Goal: Information Seeking & Learning: Compare options

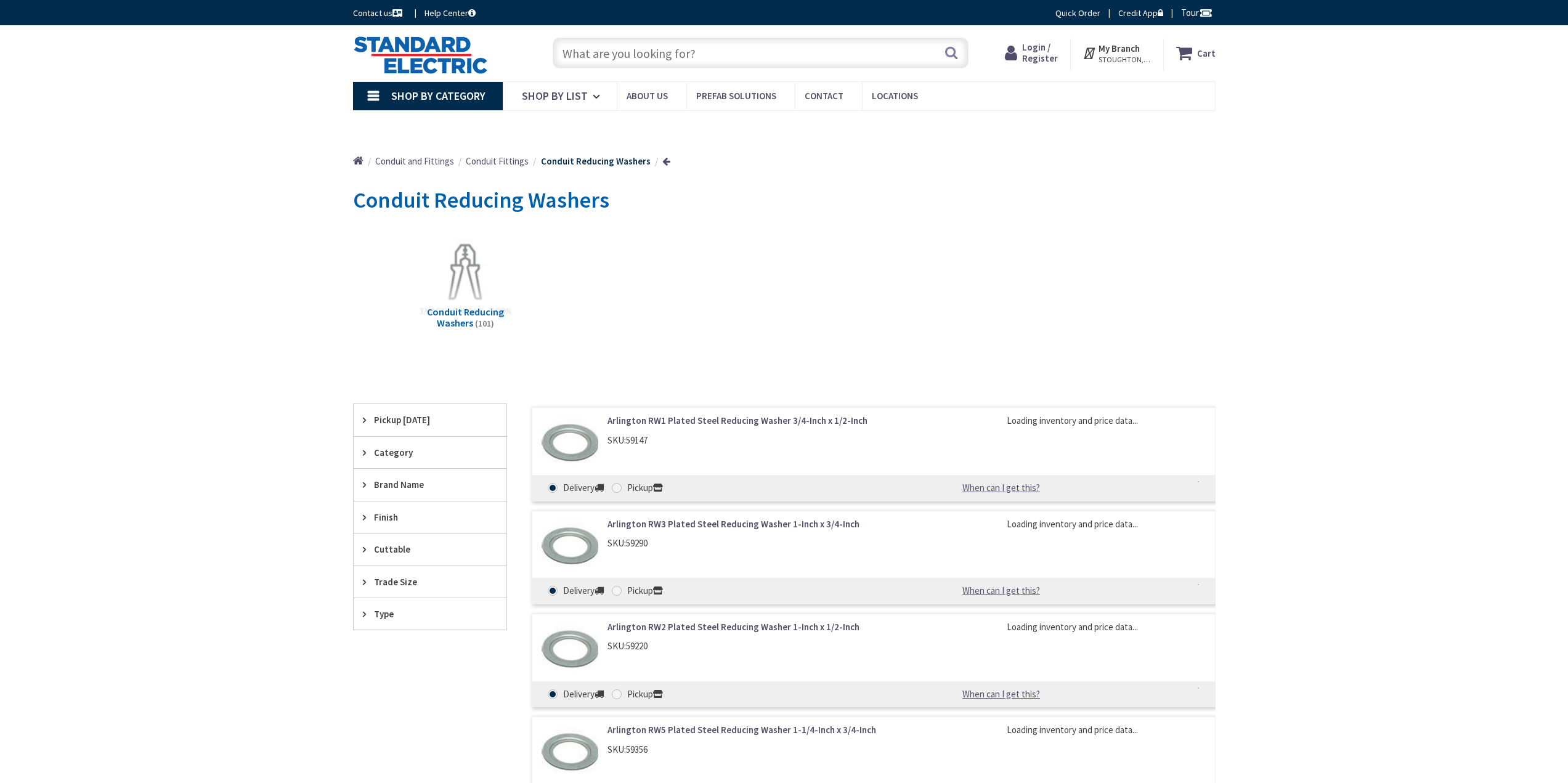
type input "[PERSON_NAME] Dr, [PERSON_NAME], GA 30253, [GEOGRAPHIC_DATA]"
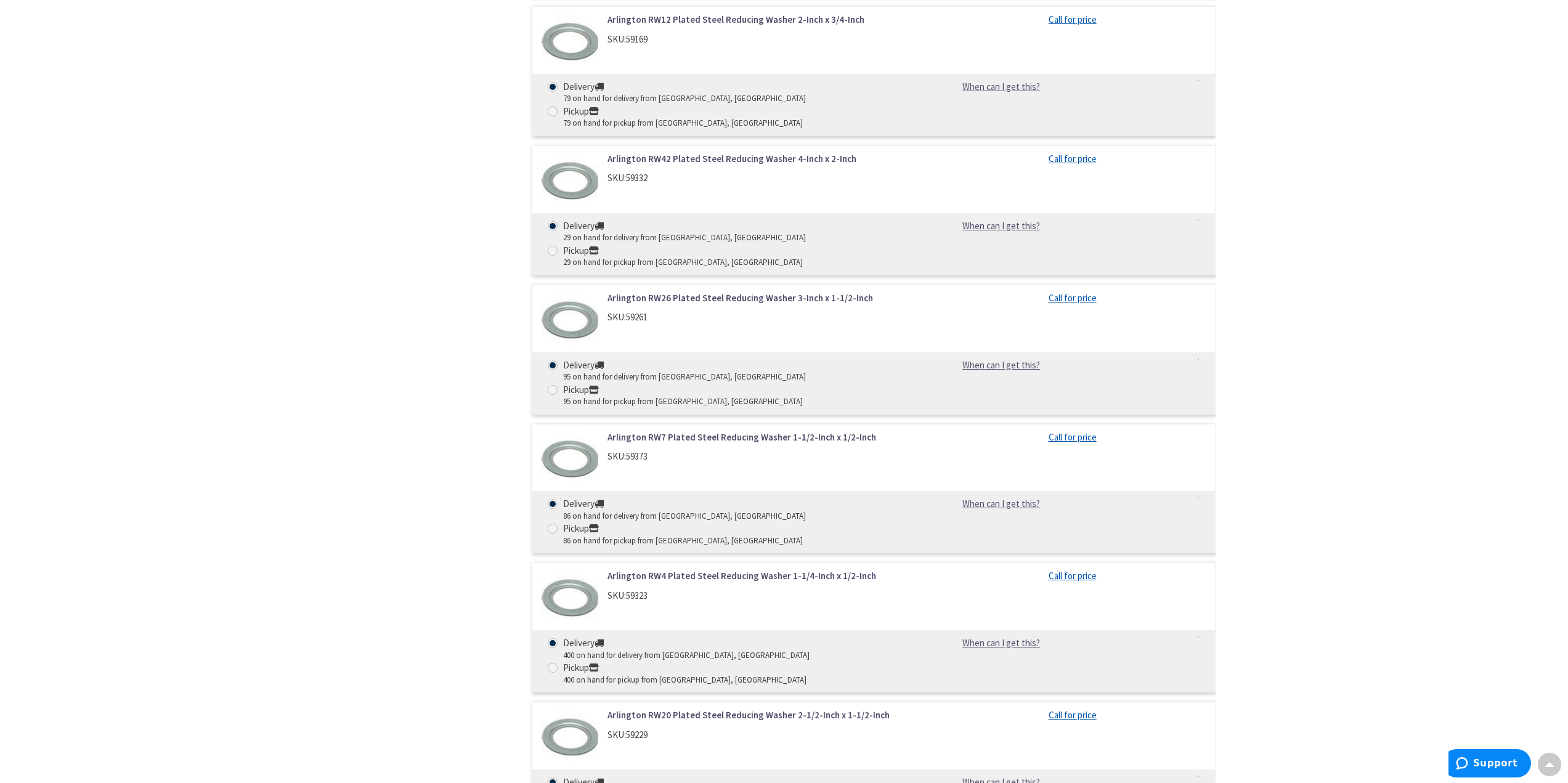
scroll to position [2219, 0]
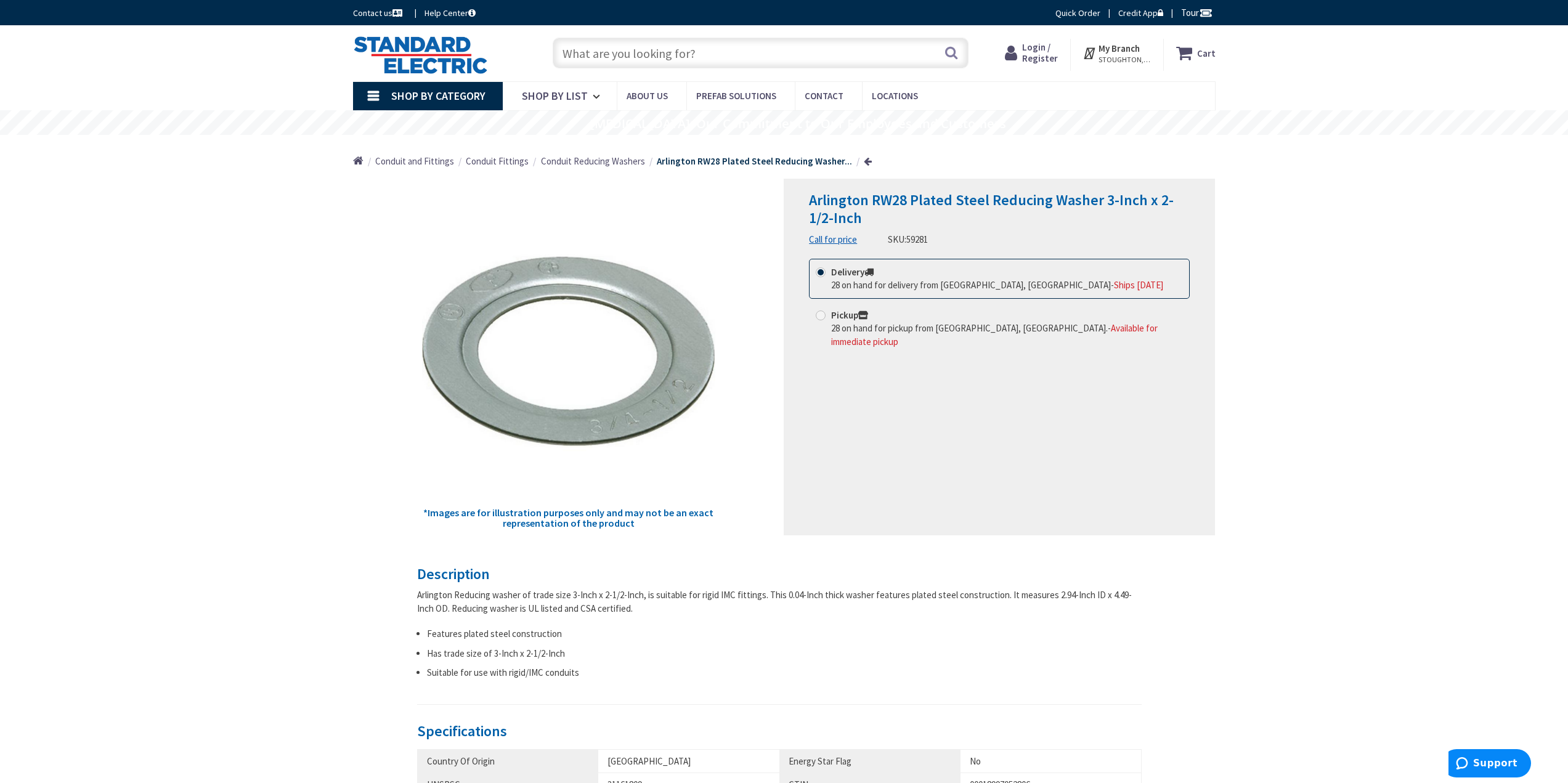
click at [597, 162] on span "Conduit Reducing Washers" at bounding box center [593, 161] width 104 height 12
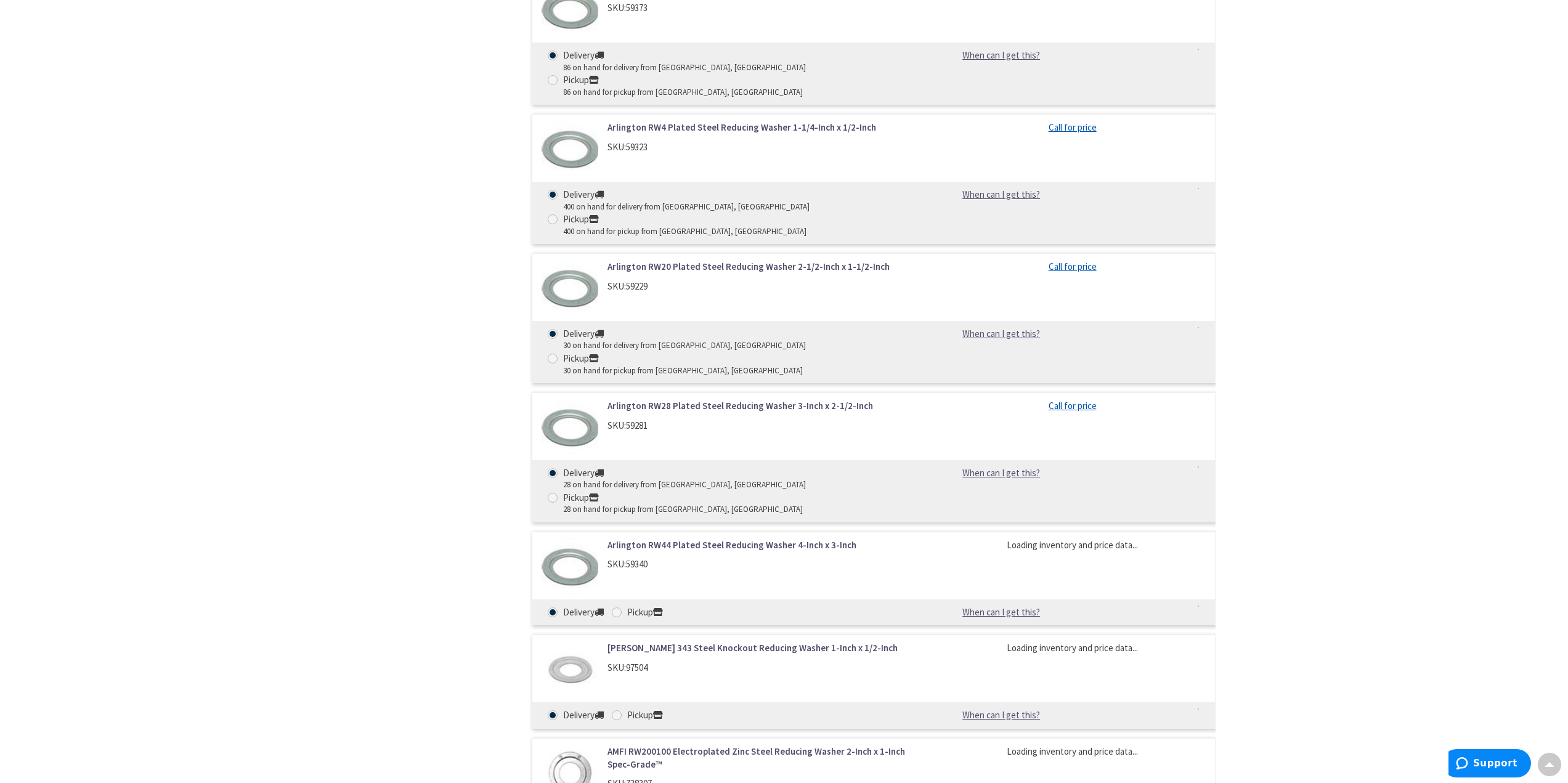
scroll to position [2798, 0]
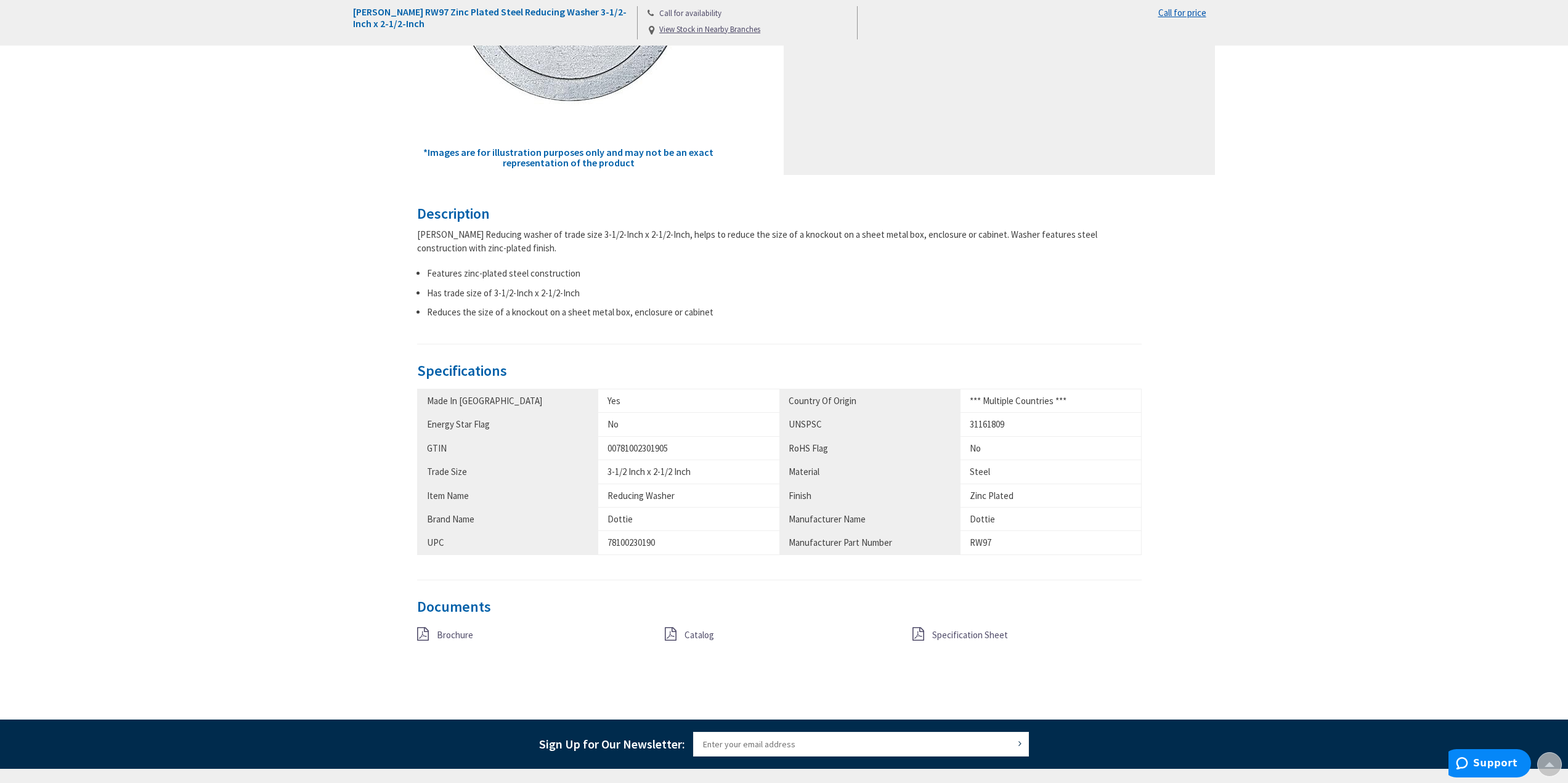
scroll to position [370, 0]
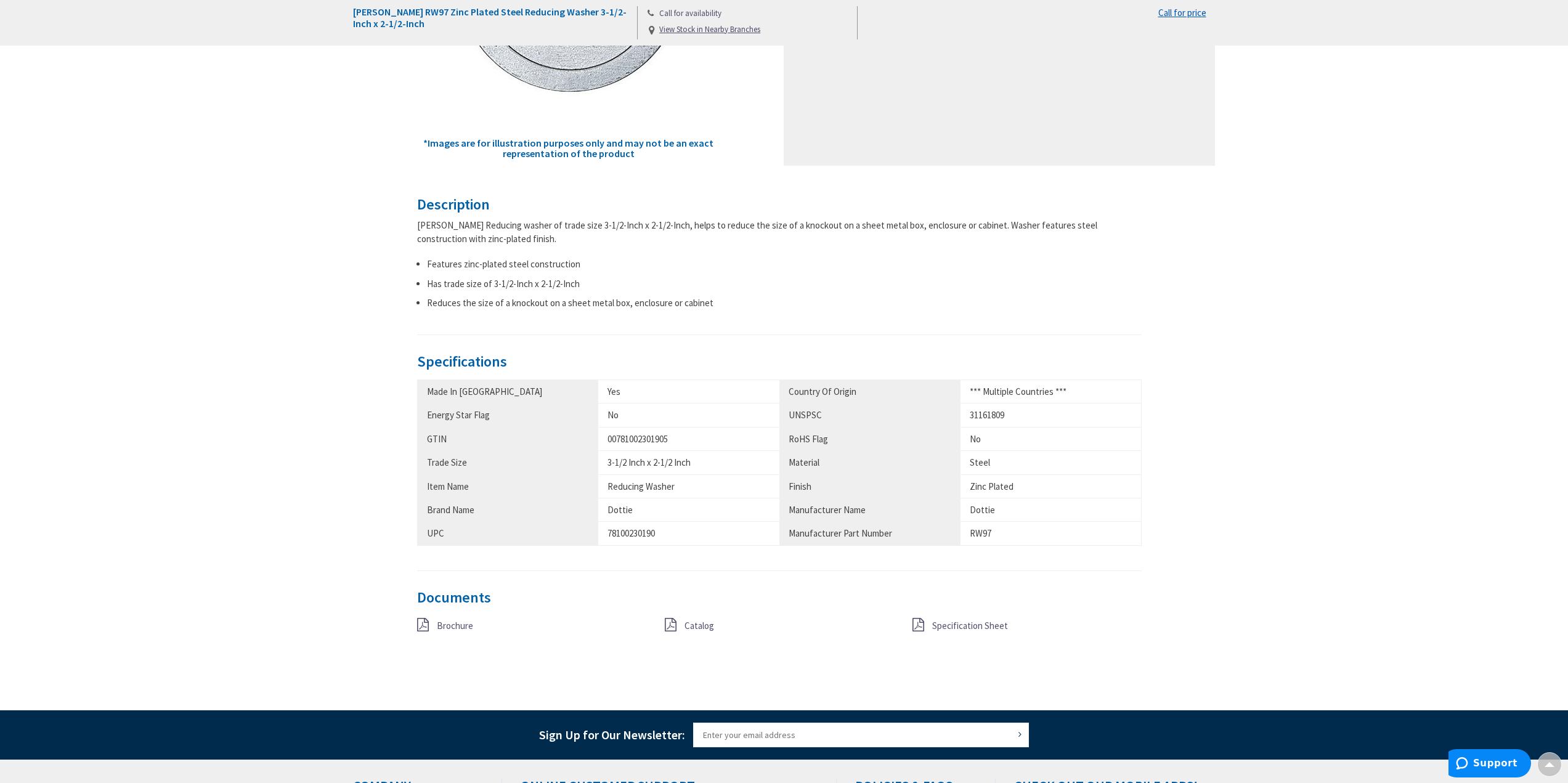
click at [961, 627] on span "Specification Sheet" at bounding box center [970, 626] width 76 height 12
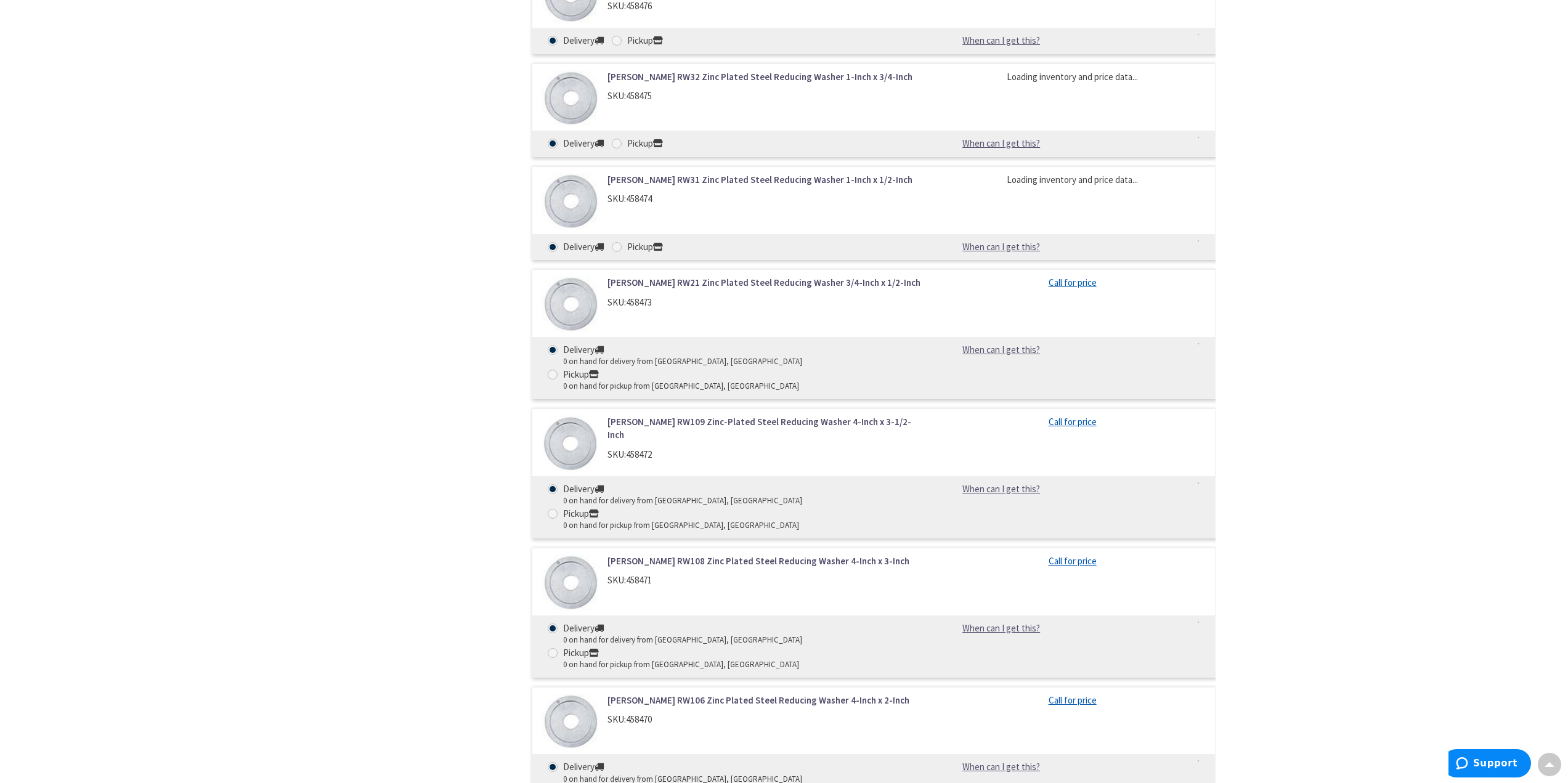
scroll to position [6102, 0]
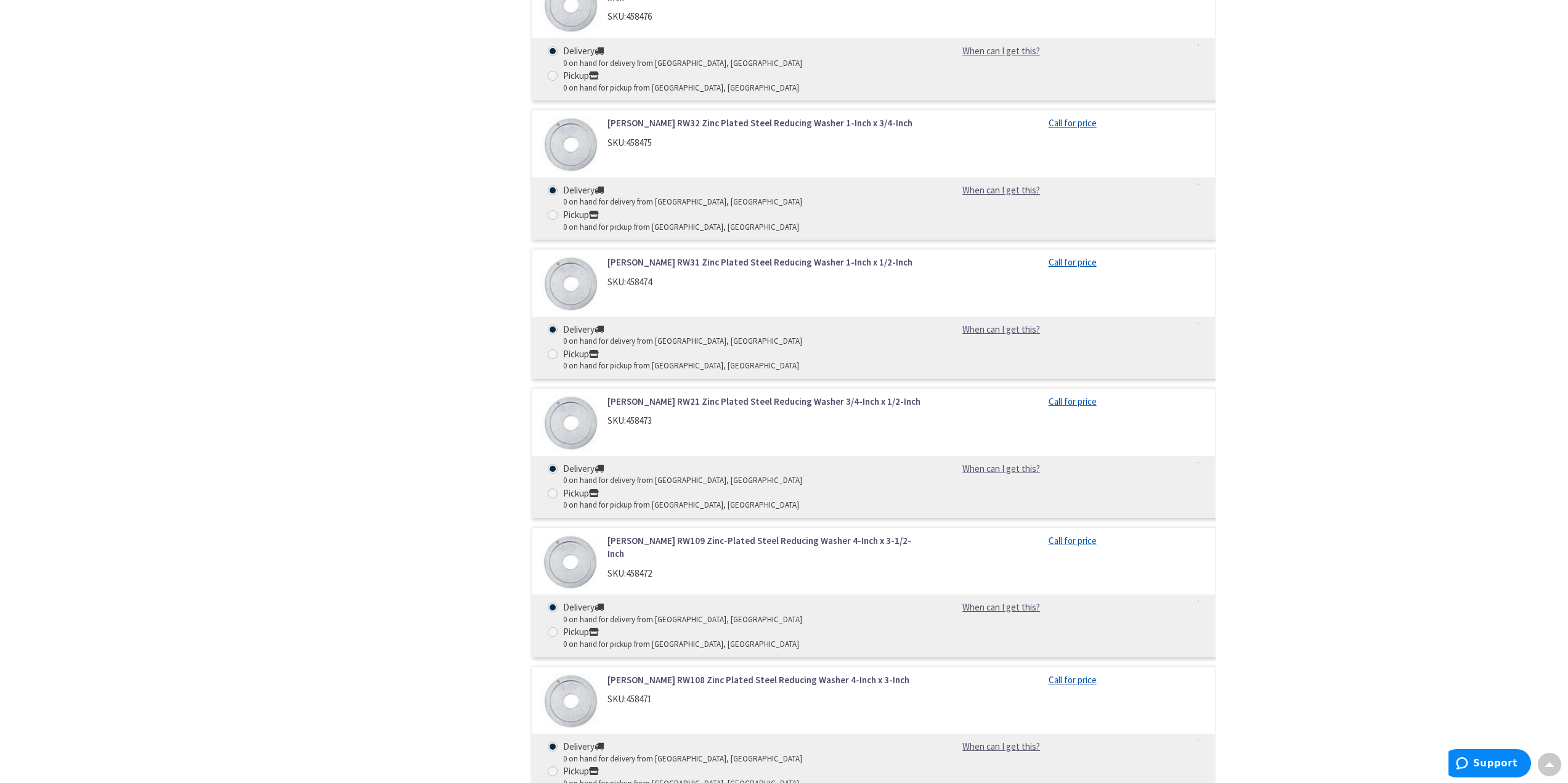
radio input "true"
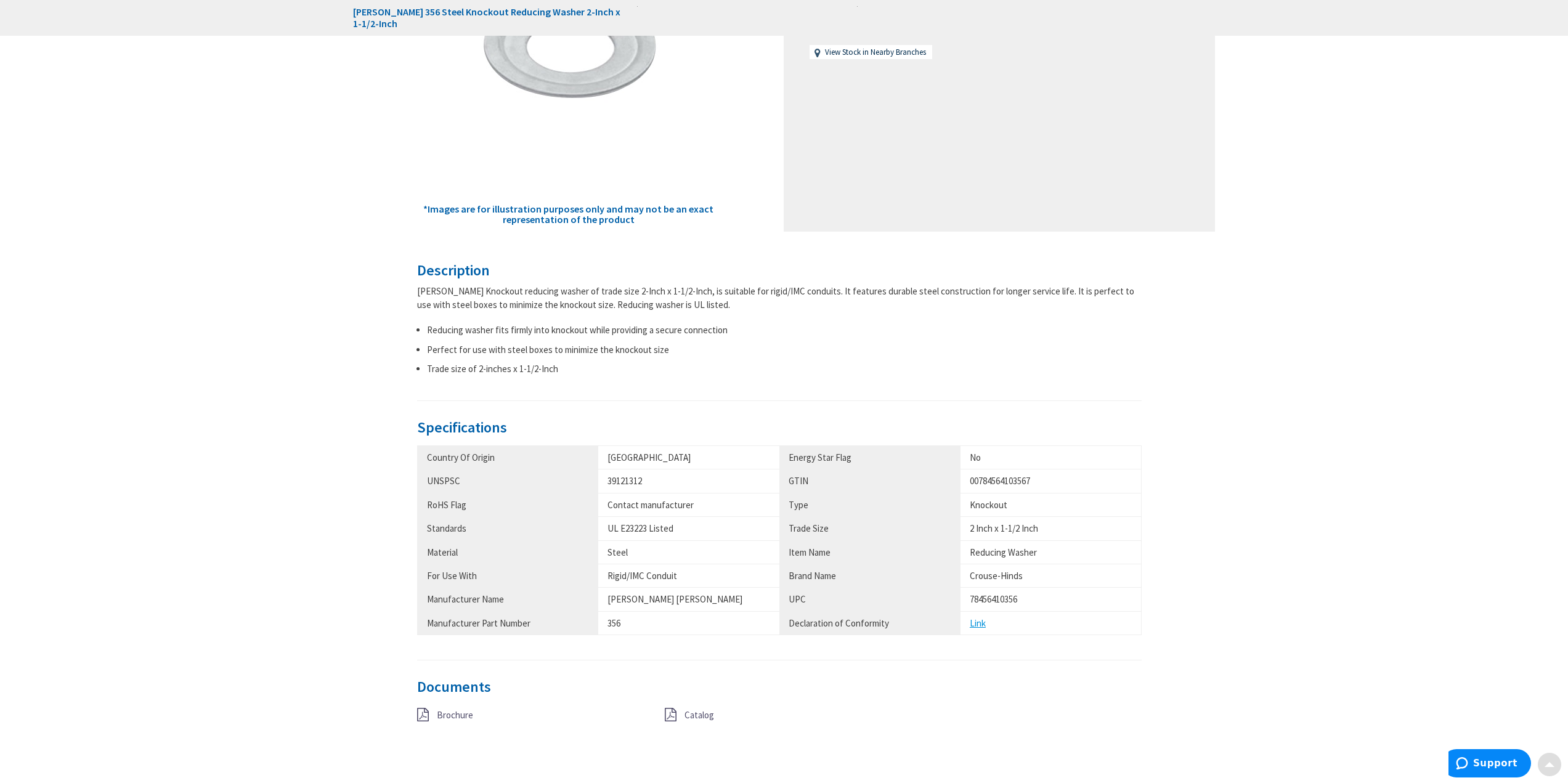
scroll to position [309, 0]
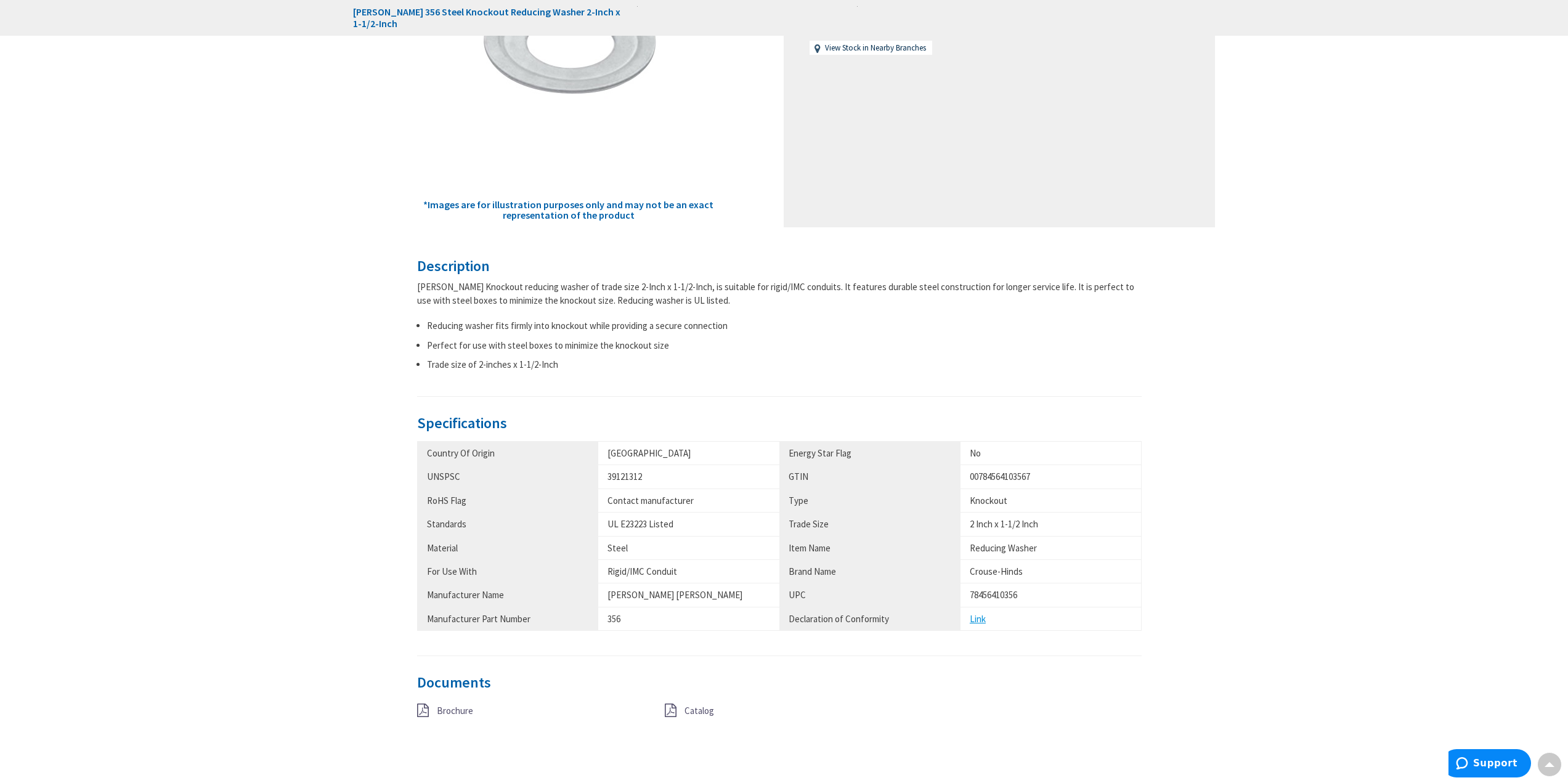
radio input "true"
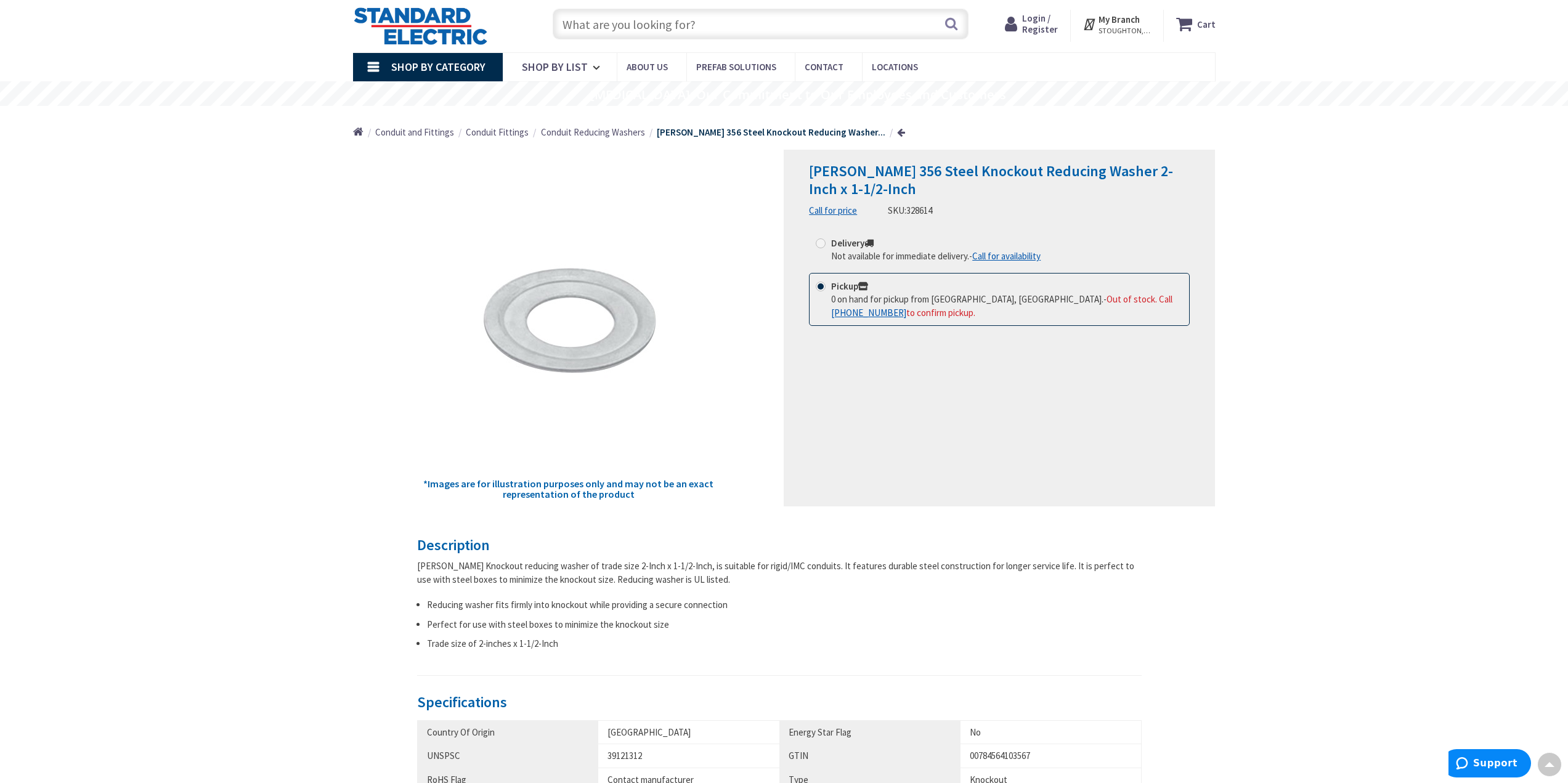
scroll to position [0, 0]
